Goal: Navigation & Orientation: Find specific page/section

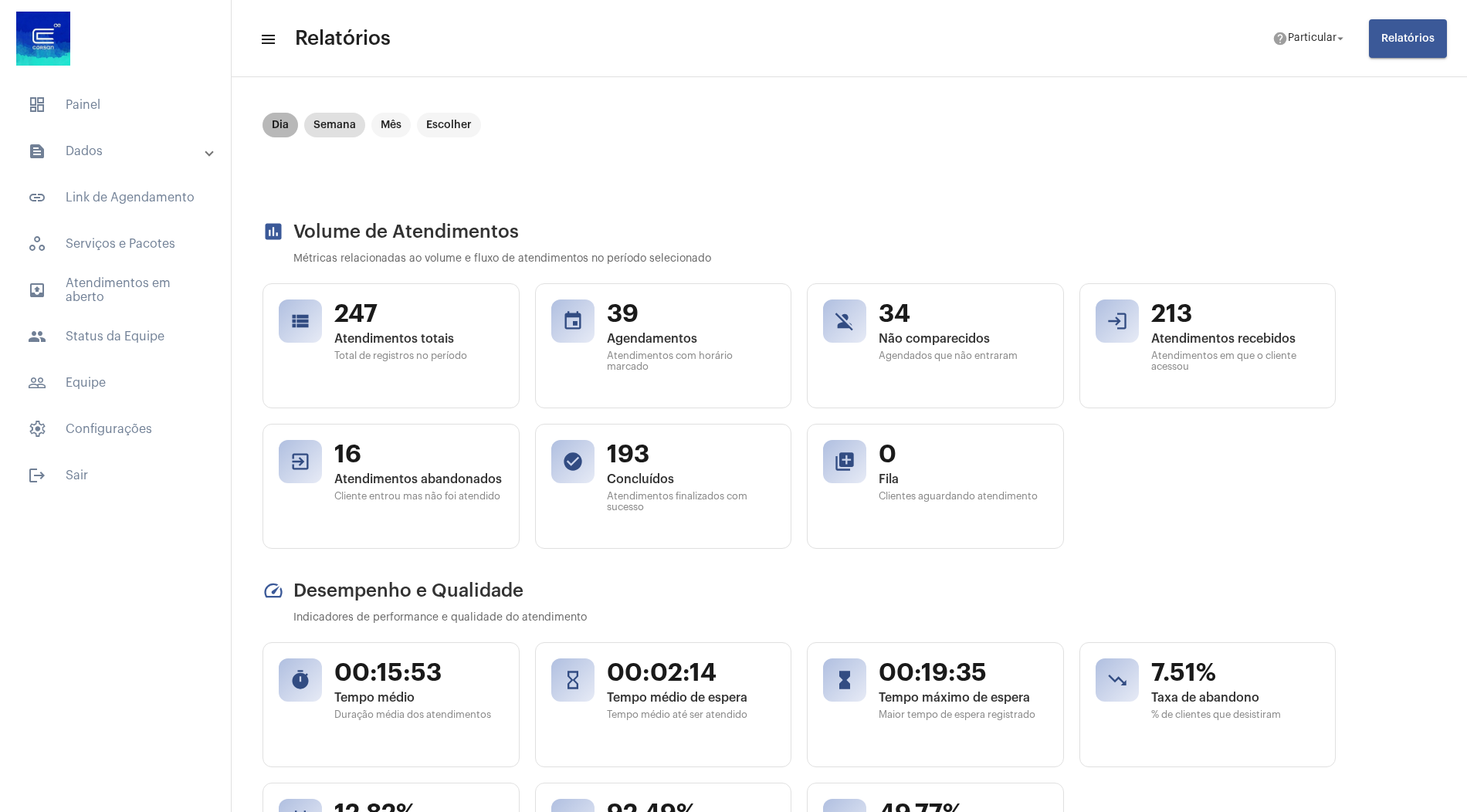
click at [284, 128] on mat-chip "Dia" at bounding box center [279, 125] width 35 height 25
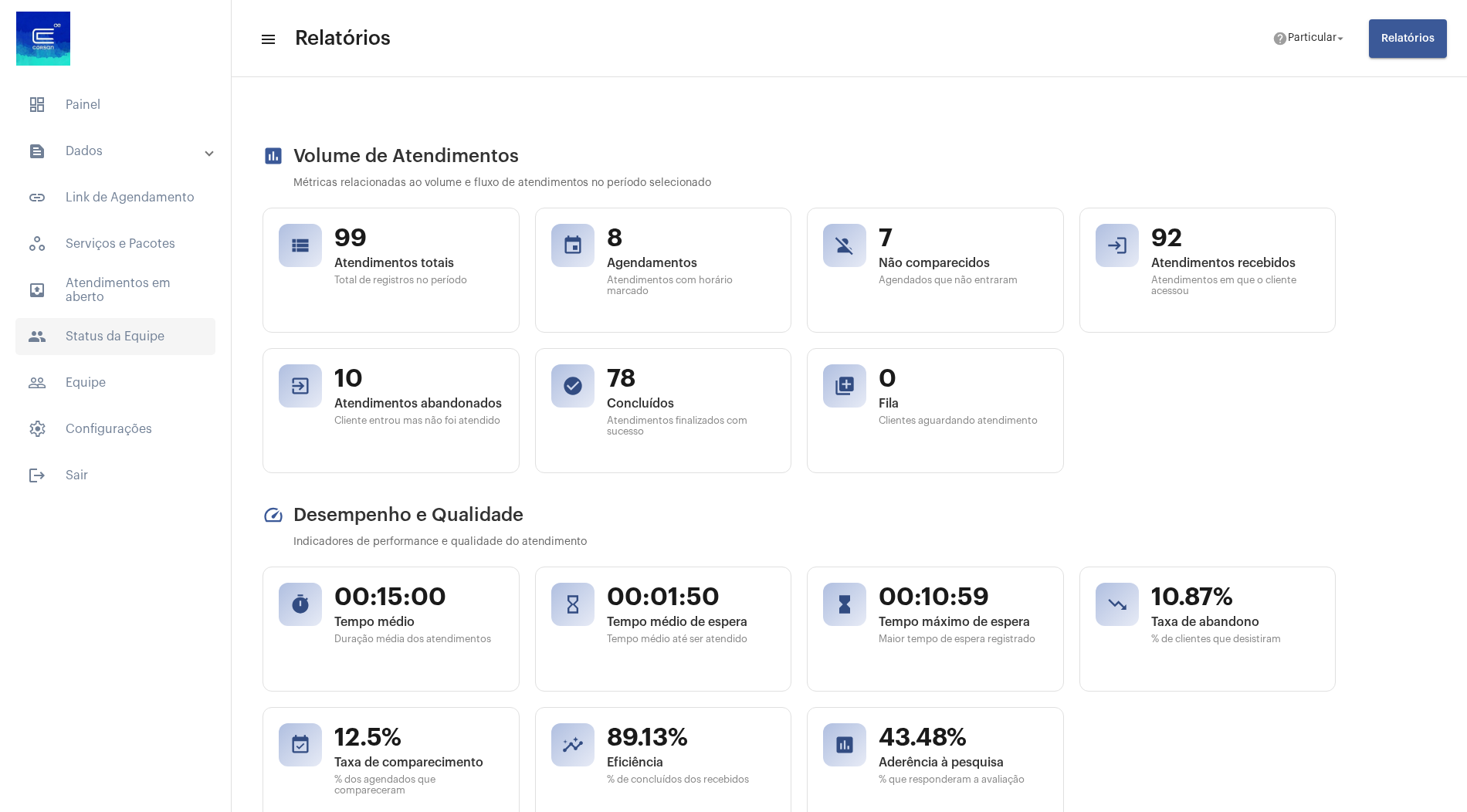
click at [101, 329] on span "people Status da Equipe" at bounding box center [116, 336] width 200 height 37
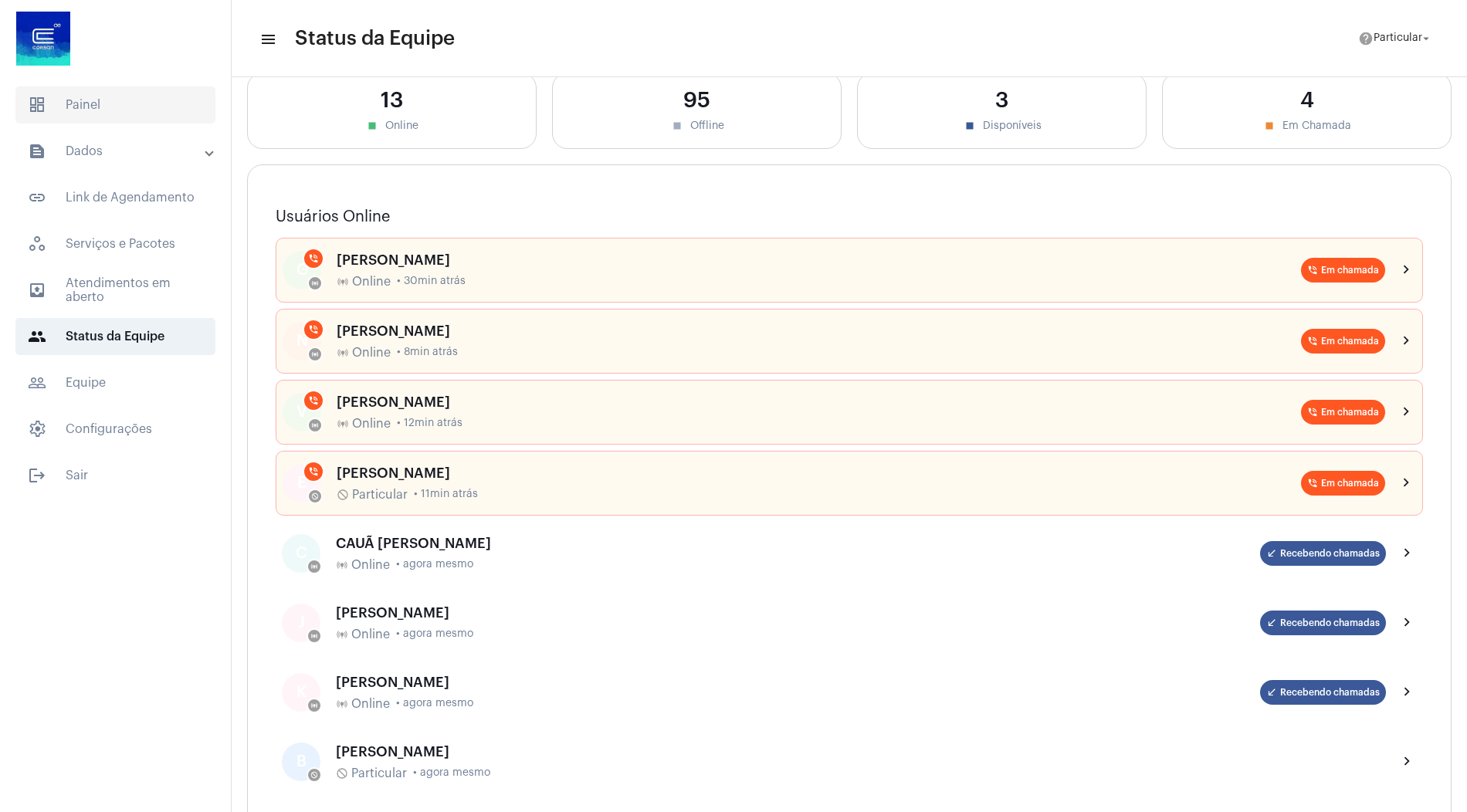
click at [103, 113] on span "dashboard Painel" at bounding box center [116, 104] width 200 height 37
